Goal: Find specific page/section: Find specific page/section

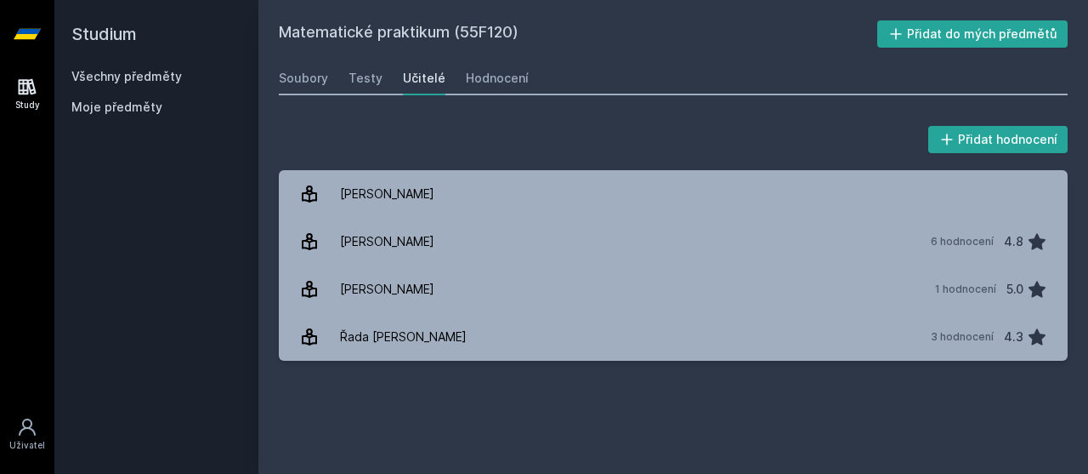
click at [147, 82] on link "Všechny předměty" at bounding box center [126, 76] width 111 height 14
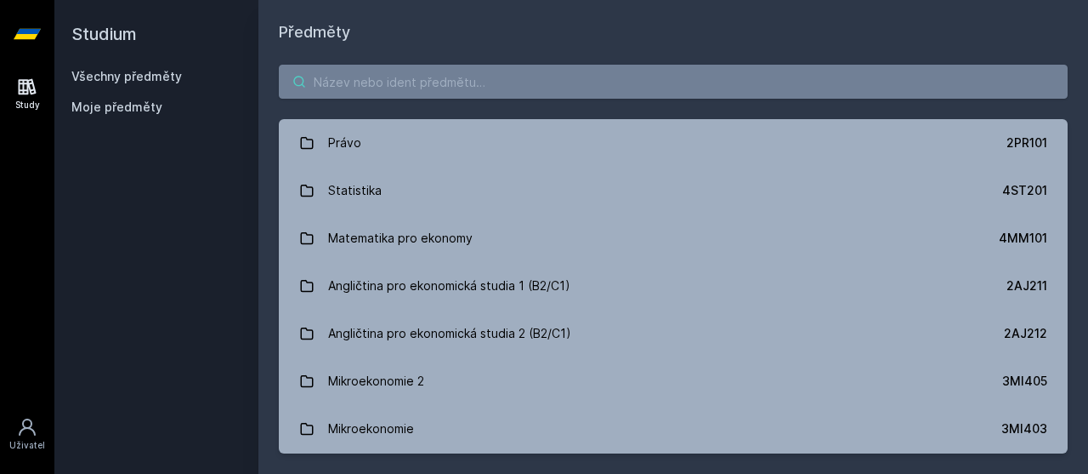
click at [413, 84] on input "search" at bounding box center [673, 82] width 789 height 34
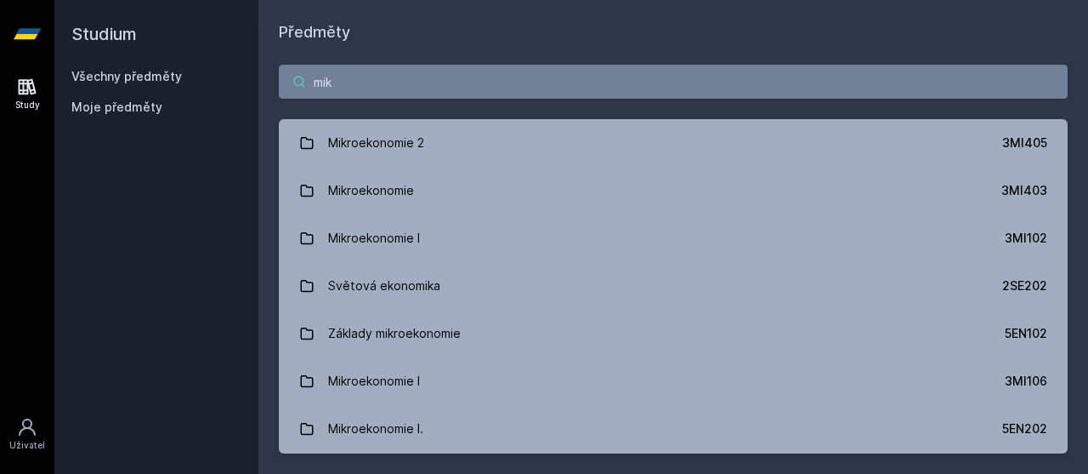
type input "mikr"
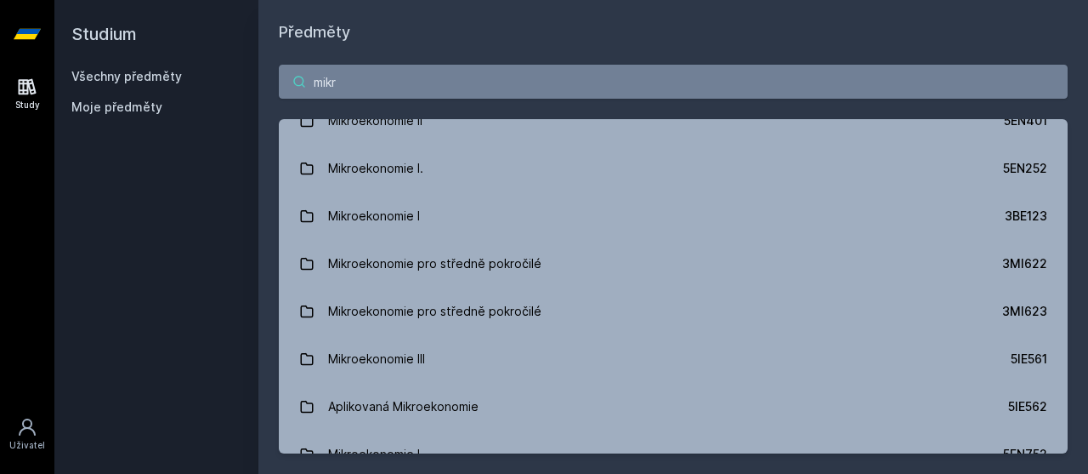
scroll to position [309, 0]
click at [1023, 167] on div "5EN252" at bounding box center [1025, 167] width 44 height 17
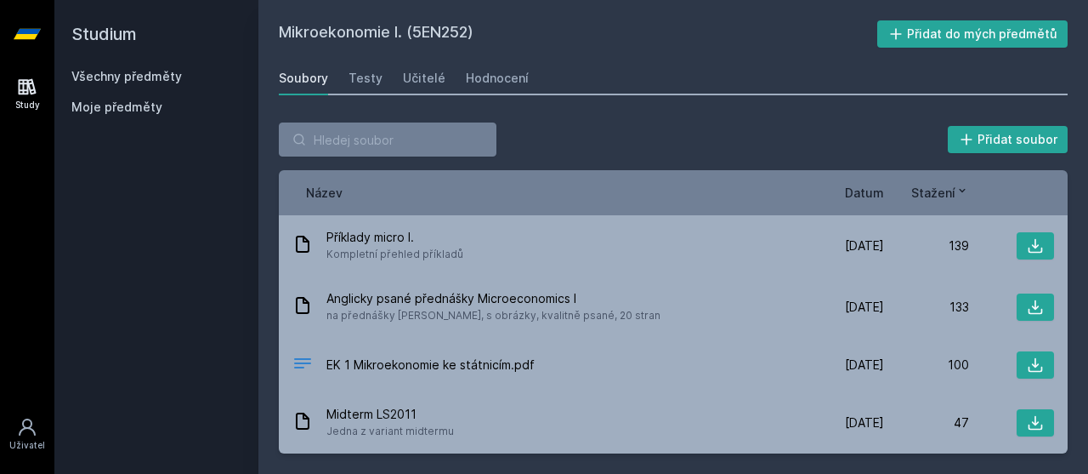
click at [867, 190] on span "Datum" at bounding box center [864, 193] width 39 height 18
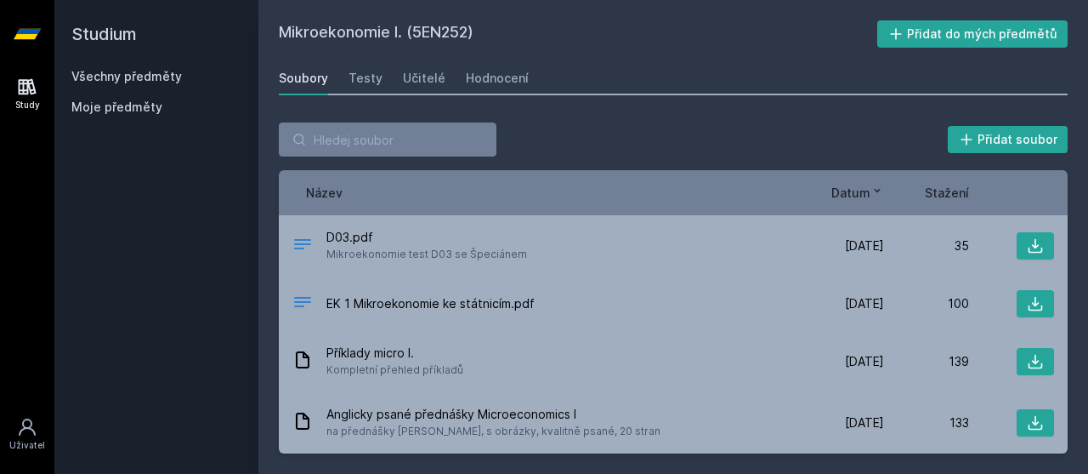
click at [417, 83] on div "Učitelé" at bounding box center [424, 78] width 43 height 17
